Goal: Find specific page/section: Find specific page/section

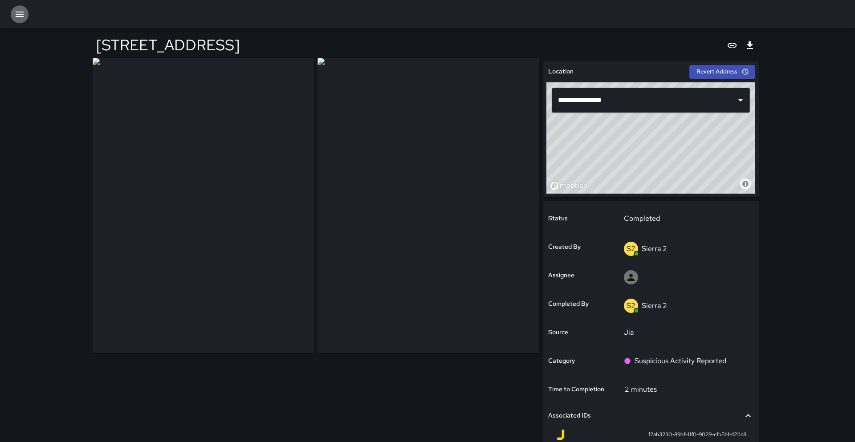
click at [28, 16] on button "button" at bounding box center [20, 14] width 18 height 18
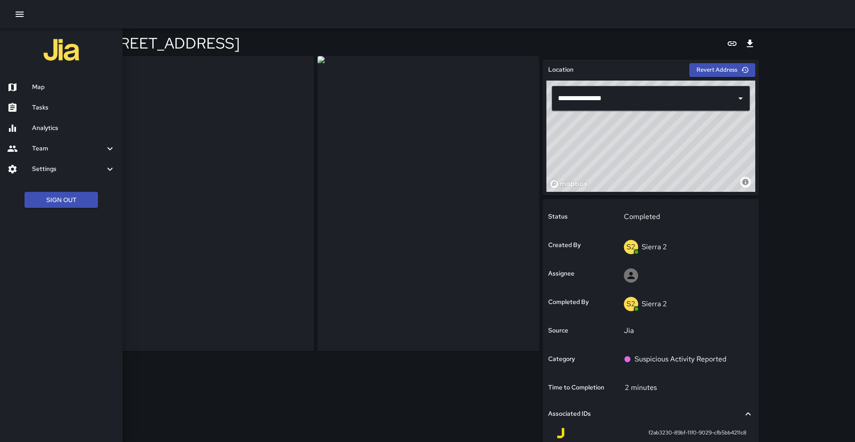
click at [48, 87] on h6 "Map" at bounding box center [73, 87] width 83 height 10
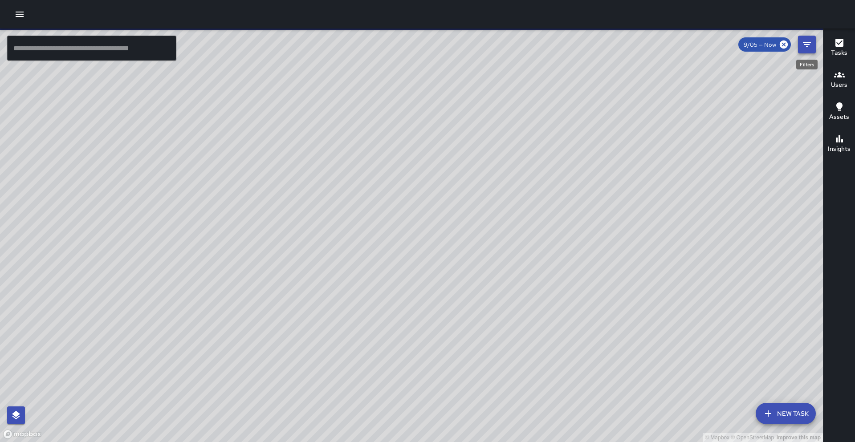
click at [813, 46] on button "Filters" at bounding box center [807, 45] width 18 height 18
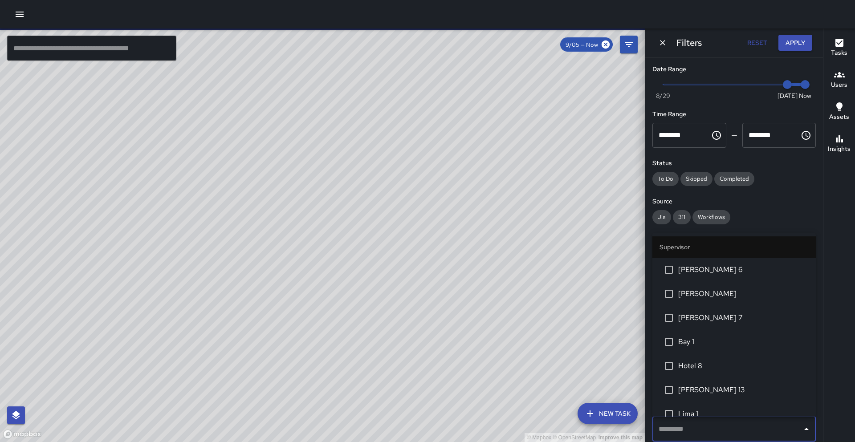
click at [713, 426] on input "text" at bounding box center [727, 429] width 142 height 17
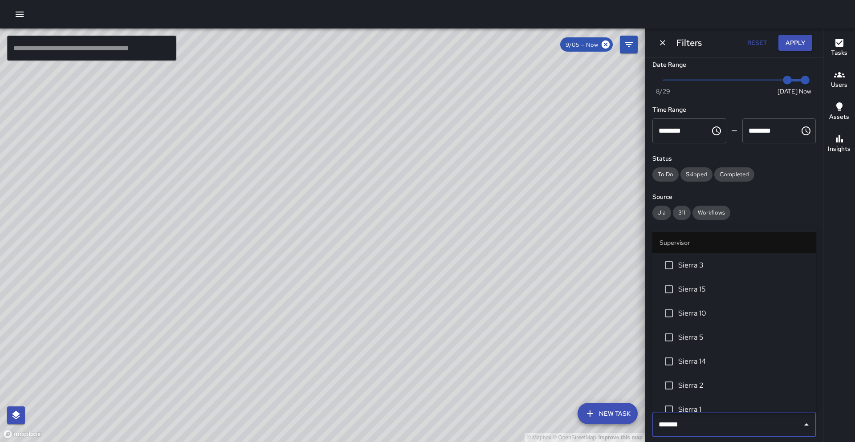
type input "********"
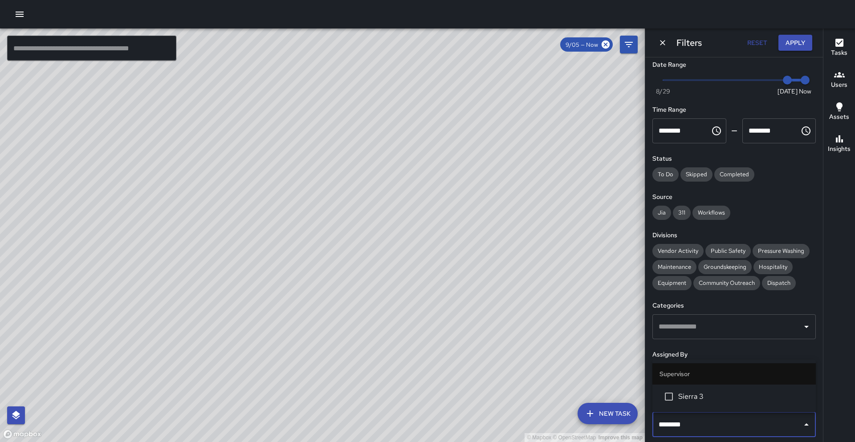
click at [711, 404] on li "Sierra 3" at bounding box center [733, 397] width 163 height 24
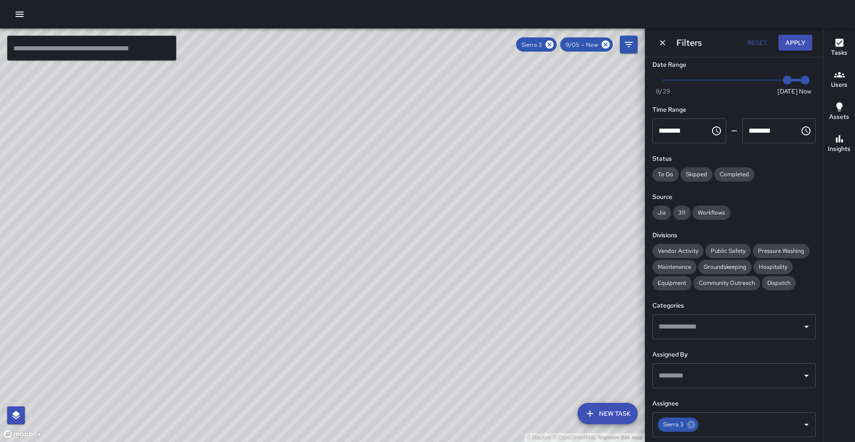
drag, startPoint x: 338, startPoint y: 170, endPoint x: 237, endPoint y: 236, distance: 120.8
click at [237, 236] on div "© Mapbox © OpenStreetMap Improve this map" at bounding box center [322, 236] width 645 height 414
click at [605, 43] on icon at bounding box center [606, 45] width 8 height 8
click at [608, 45] on icon at bounding box center [606, 45] width 8 height 8
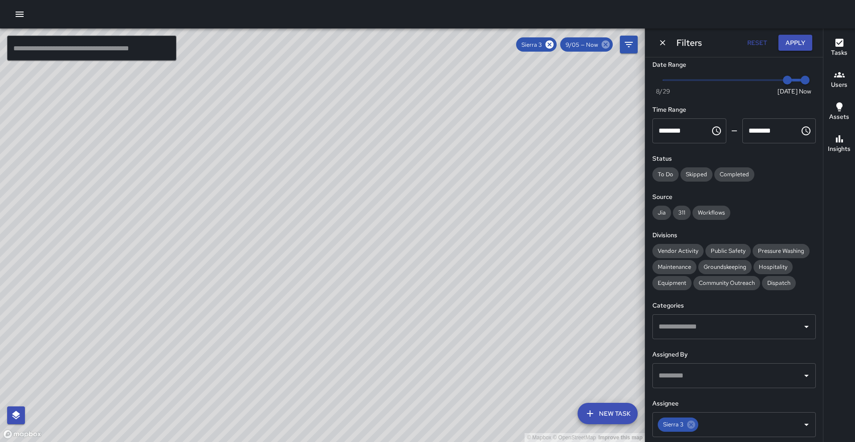
click at [608, 45] on icon at bounding box center [606, 45] width 8 height 8
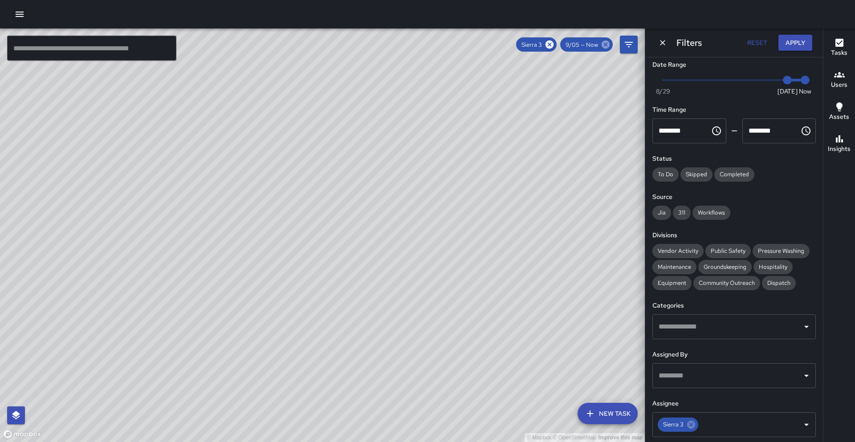
click at [608, 45] on icon at bounding box center [606, 45] width 8 height 8
click at [550, 44] on icon at bounding box center [550, 45] width 10 height 10
